Goal: Check status: Check status

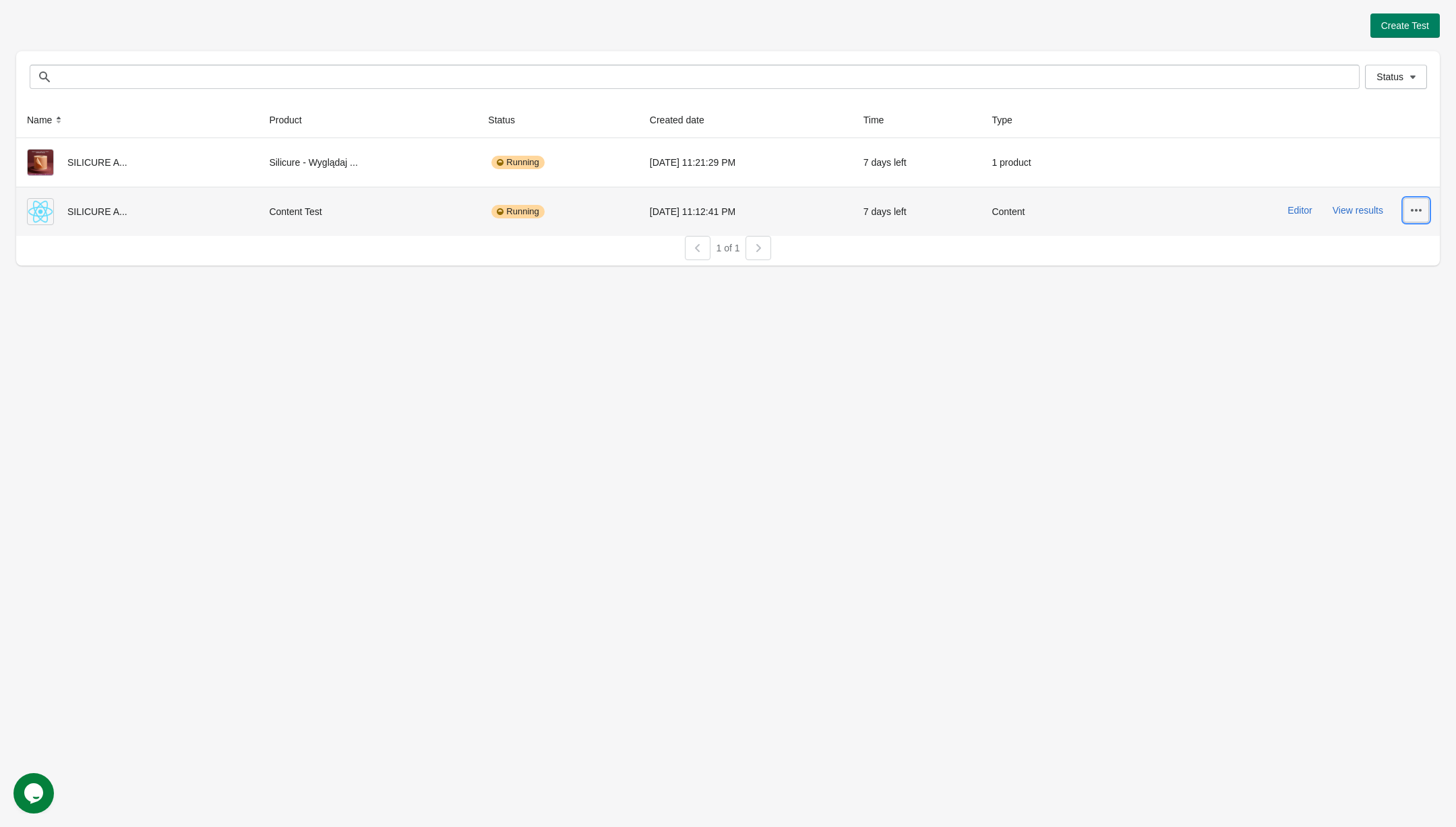
click at [1410, 211] on icon "button" at bounding box center [1416, 210] width 14 height 14
click at [1392, 235] on button "Delete" at bounding box center [1404, 245] width 38 height 28
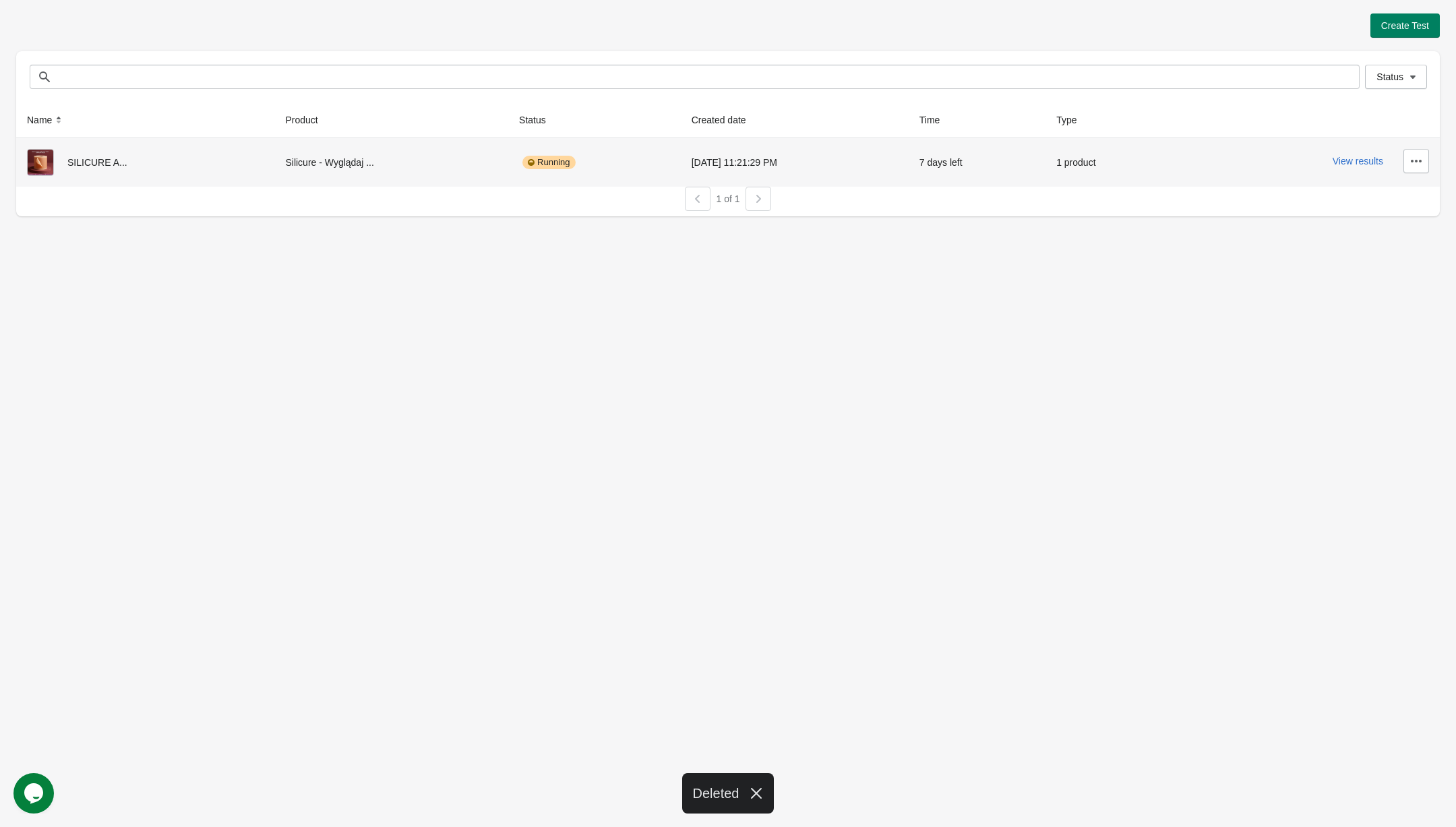
click at [84, 167] on div "SILICURE A..." at bounding box center [144, 162] width 236 height 27
click at [1358, 159] on button "View results" at bounding box center [1358, 161] width 51 height 11
click at [1356, 161] on button "View results" at bounding box center [1358, 161] width 51 height 11
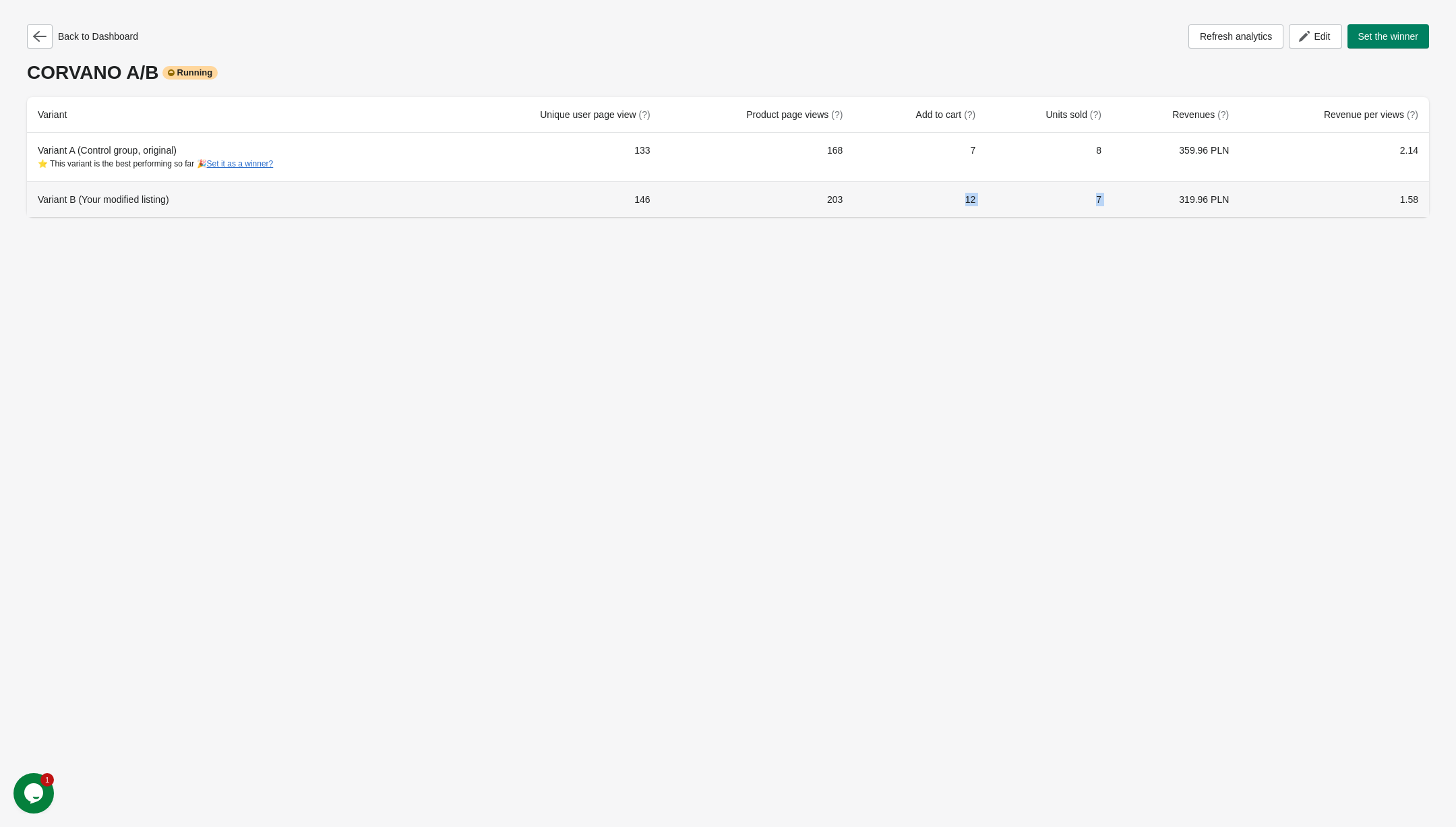
drag, startPoint x: 1034, startPoint y: 201, endPoint x: 1131, endPoint y: 201, distance: 97.0
click at [1131, 201] on tr "Variant B (Your modified listing) 146 203 12 7 319.96 PLN 1.58" at bounding box center [728, 199] width 1402 height 36
click at [1152, 218] on div "Back to Dashboard Refresh analytics Edit Set the winner CORVANO A/B Running Var…" at bounding box center [728, 117] width 1424 height 234
drag, startPoint x: 814, startPoint y: 190, endPoint x: 1106, endPoint y: 190, distance: 292.0
click at [1106, 190] on tr "Variant B (Your modified listing) 146 203 12 7 319.96 PLN 1.58" at bounding box center [728, 199] width 1402 height 36
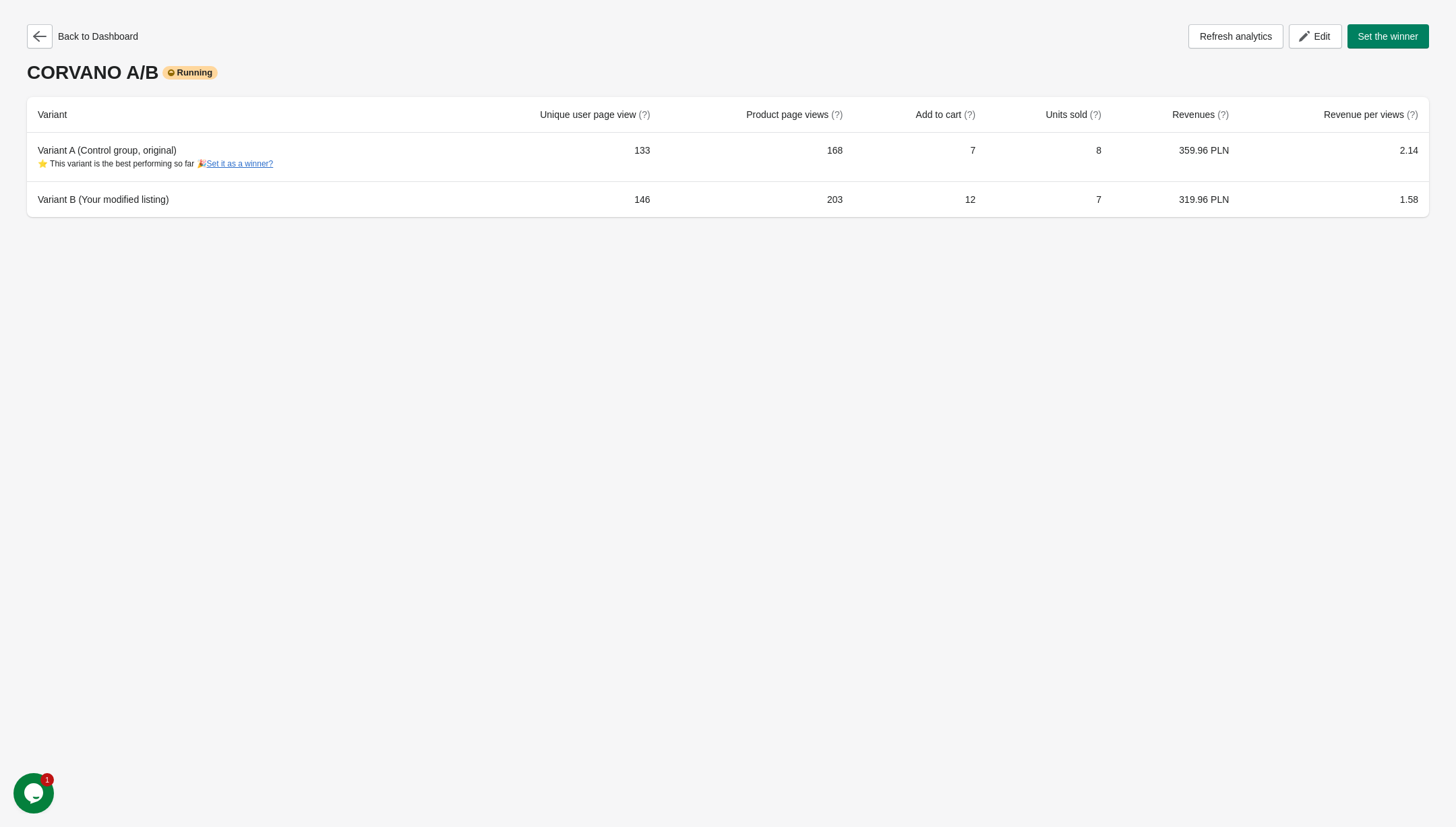
click at [1171, 252] on div "Back to Dashboard Refresh analytics Edit Set the winner CORVANO A/B Running Var…" at bounding box center [728, 413] width 1456 height 827
